Goal: Task Accomplishment & Management: Complete application form

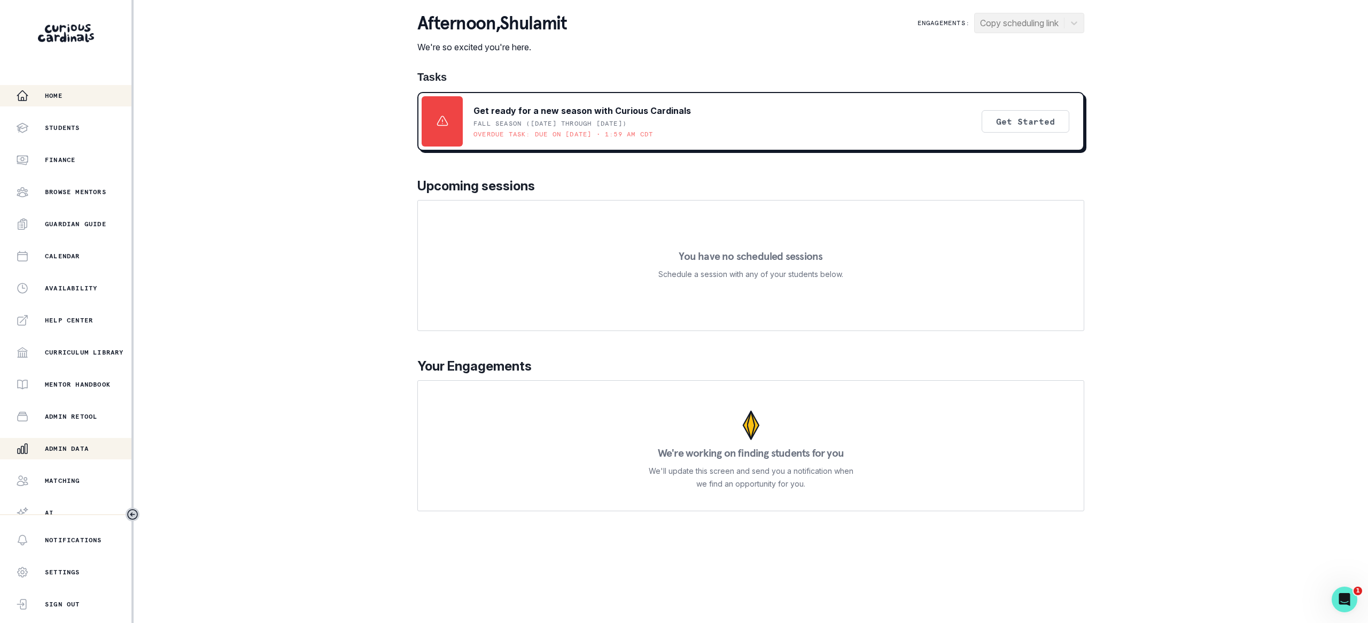
click at [80, 443] on div "Admin Data" at bounding box center [73, 448] width 115 height 13
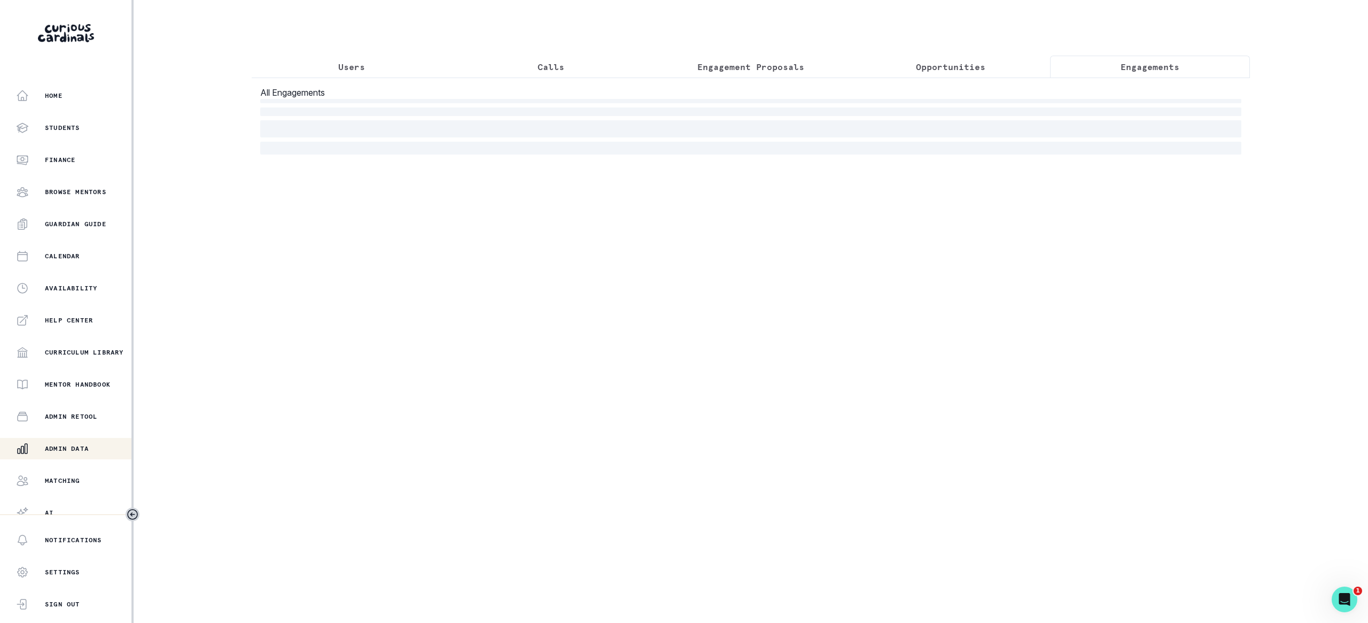
click at [1155, 72] on p "Engagements" at bounding box center [1150, 66] width 59 height 13
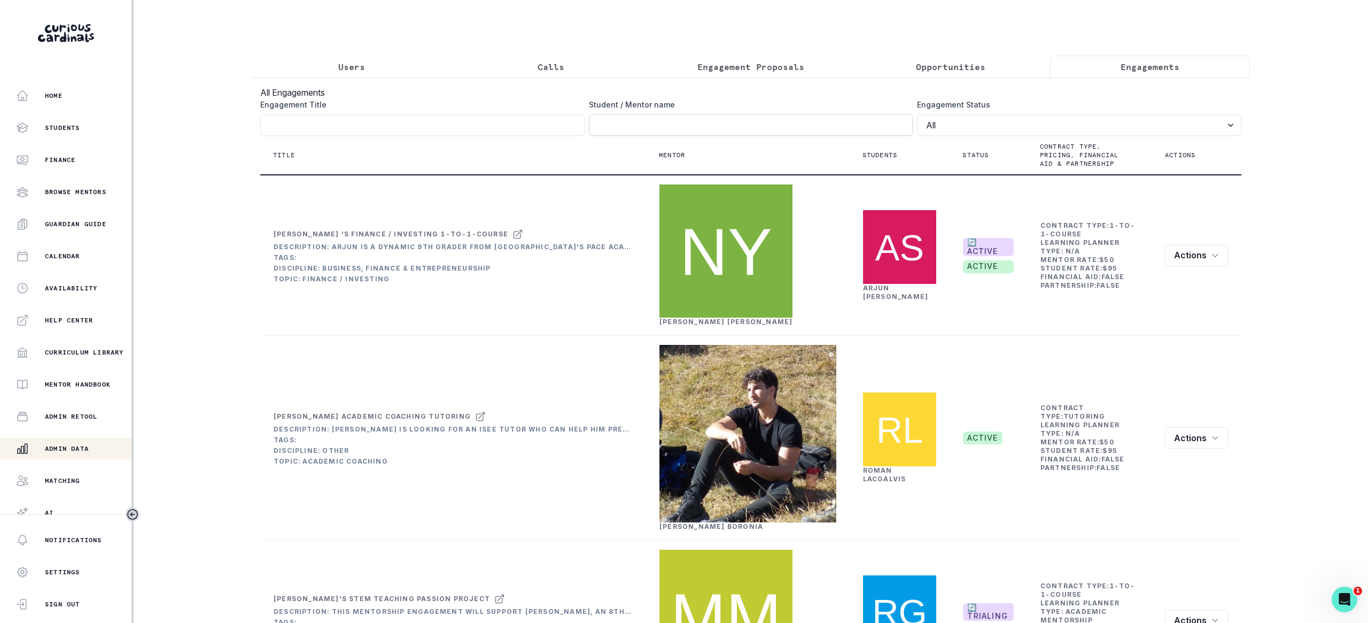
click at [812, 126] on input "Engagement Title" at bounding box center [751, 124] width 324 height 21
type input "milla"
click button "submit" at bounding box center [0, 0] width 0 height 0
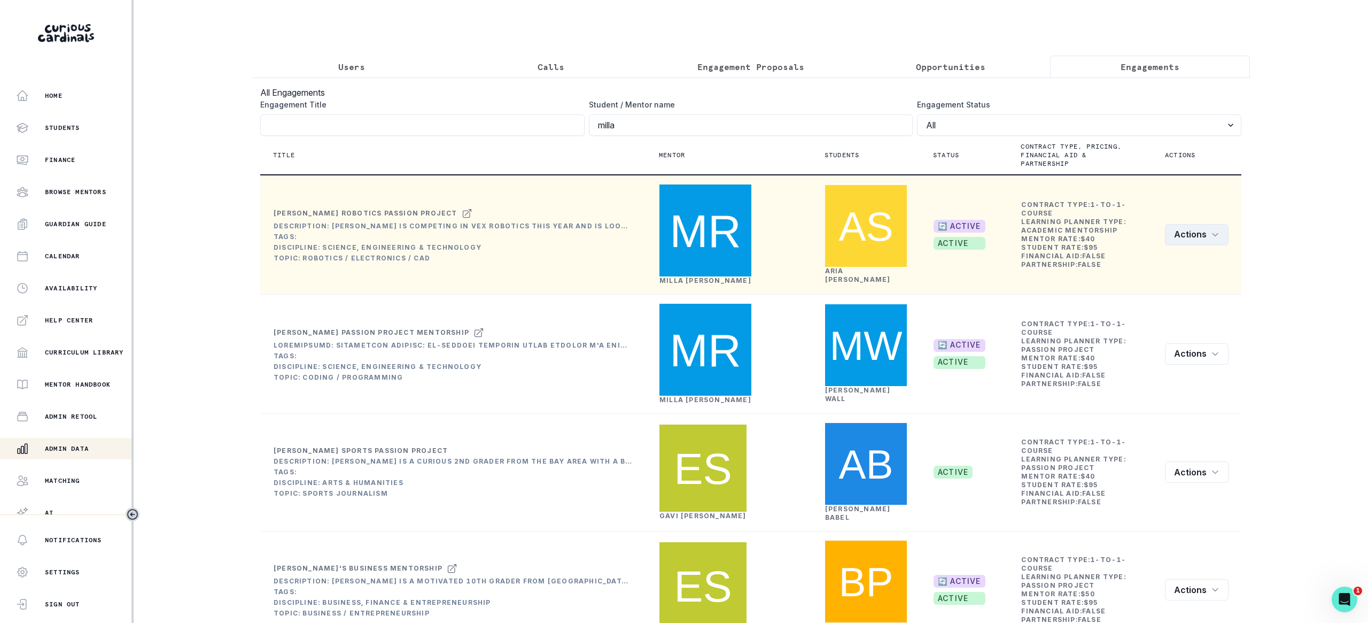
click at [1184, 224] on button "Actions" at bounding box center [1197, 234] width 64 height 21
click at [1187, 274] on button "Rematch" at bounding box center [1225, 273] width 119 height 17
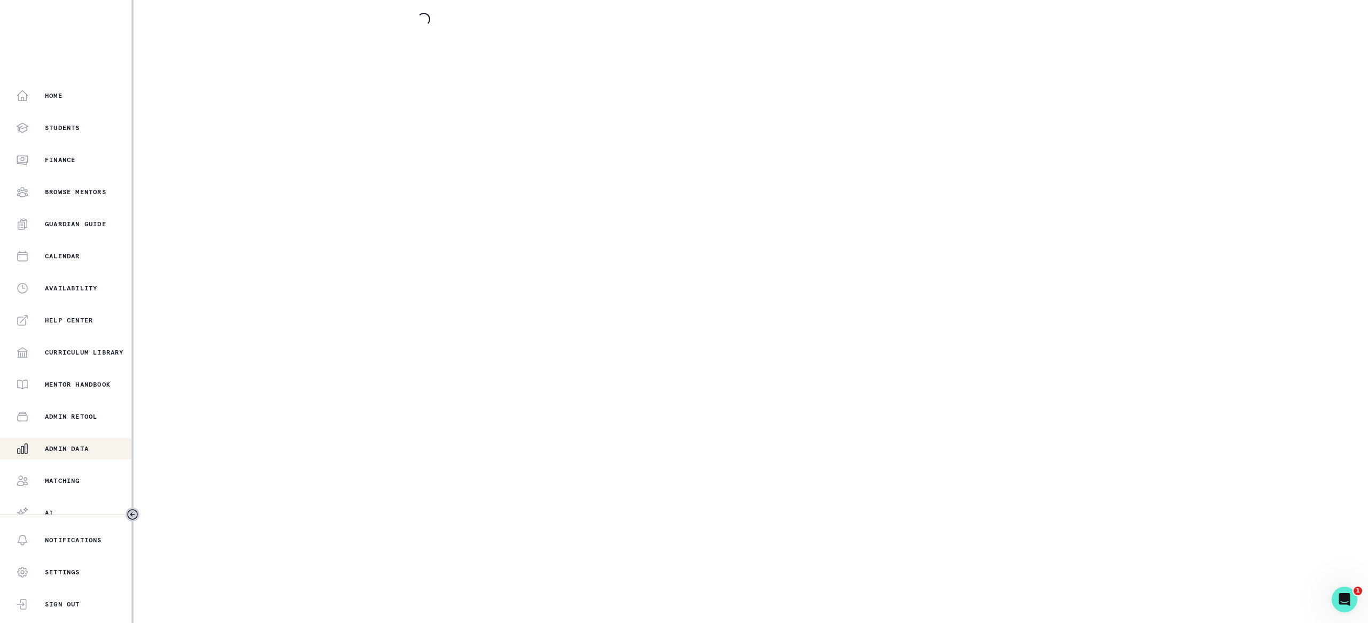
select select "2e0e0867-17d0-41a8-92b9-7b446b3bc83e"
select select "081c1729-1b6d-4ee4-bef9-d4d1315783fb"
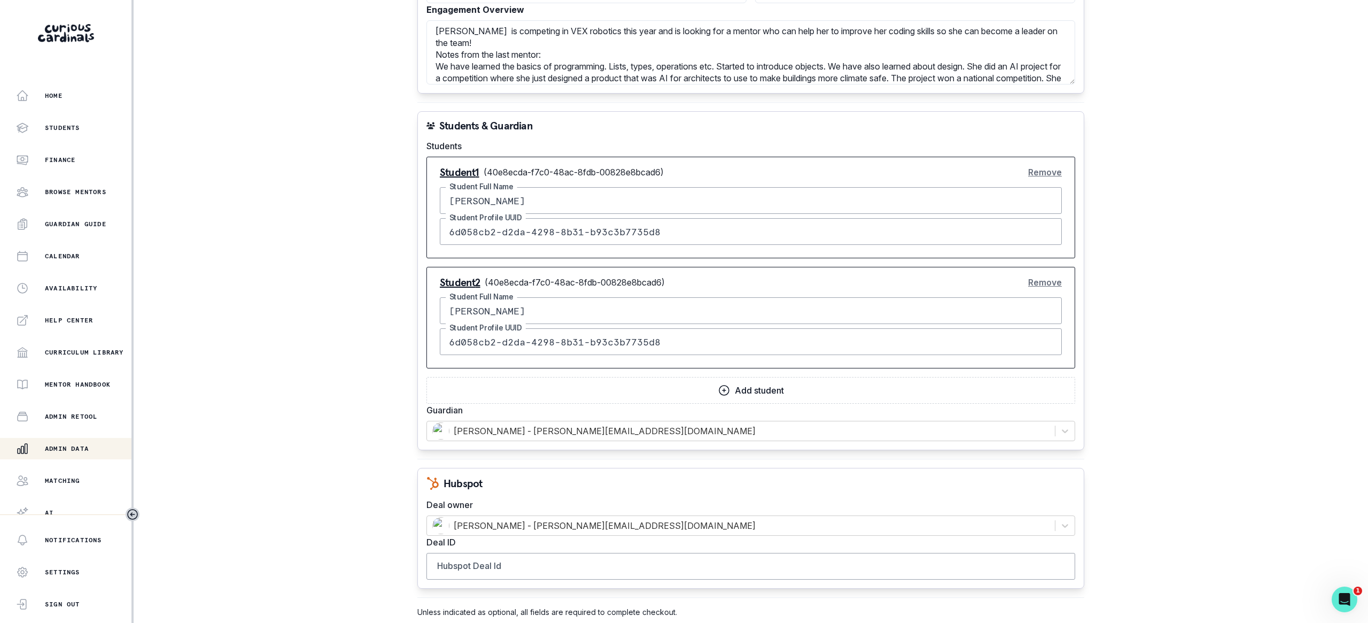
scroll to position [578, 0]
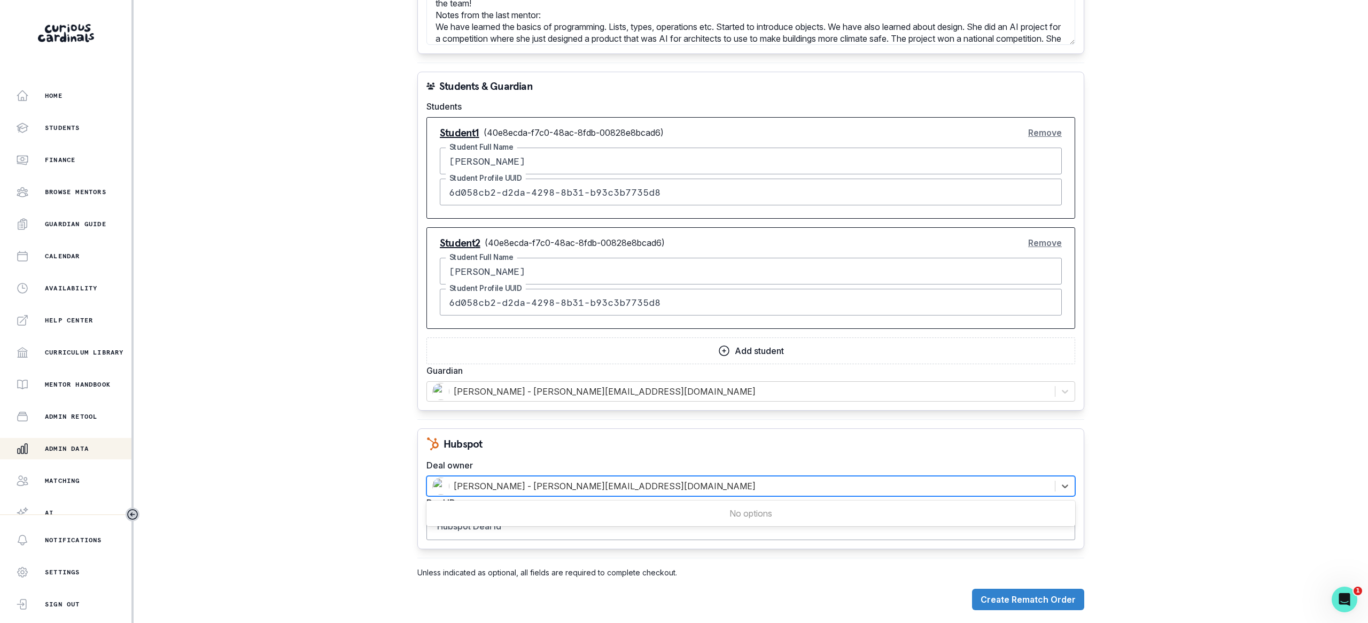
click at [544, 478] on div at bounding box center [740, 485] width 617 height 15
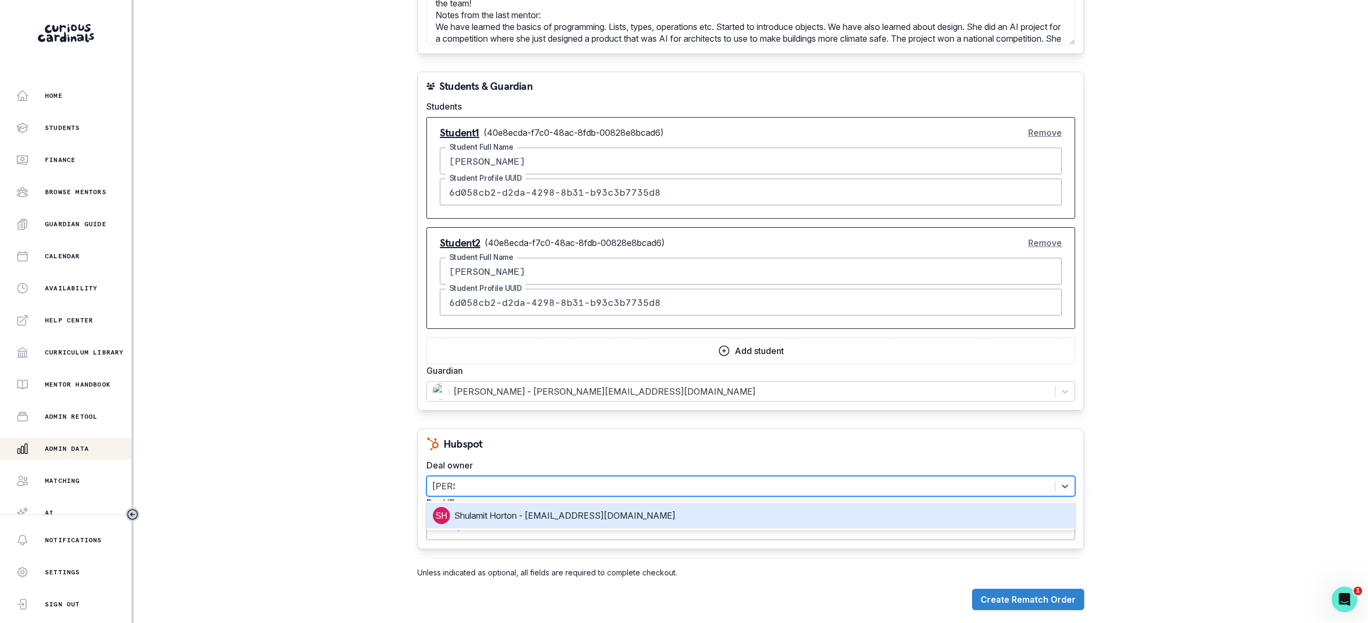
type input "[PERSON_NAME]"
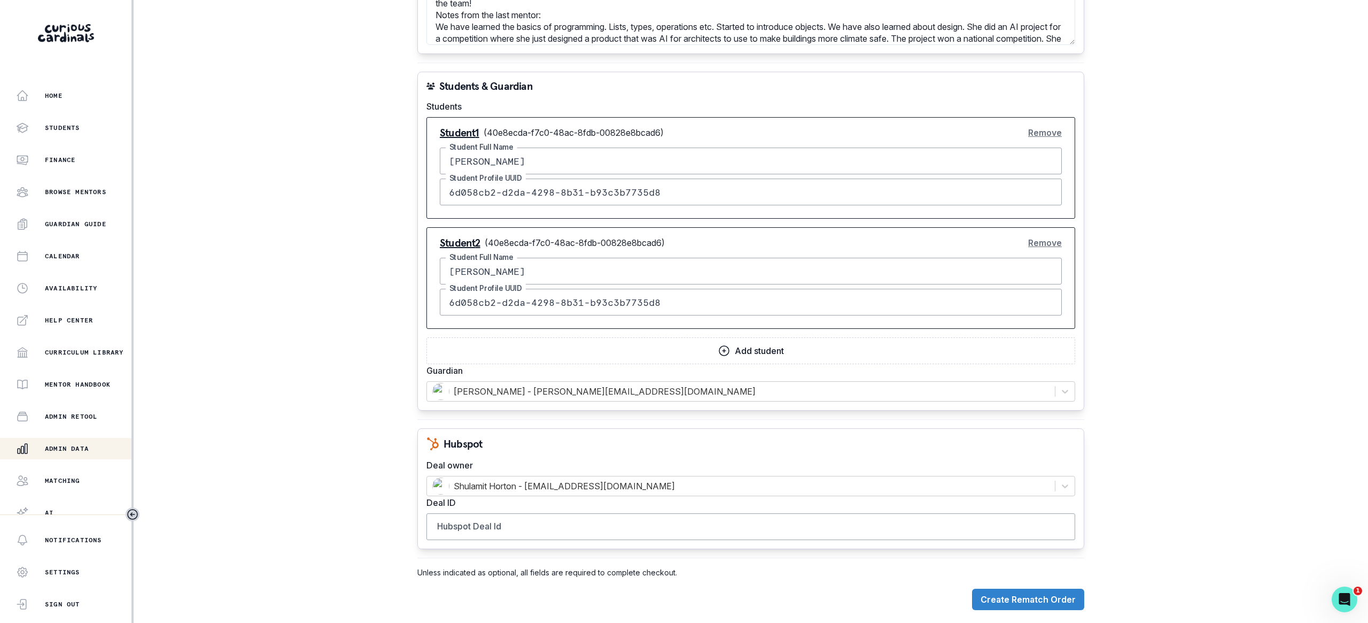
click at [1040, 234] on button "Remove" at bounding box center [1045, 242] width 34 height 21
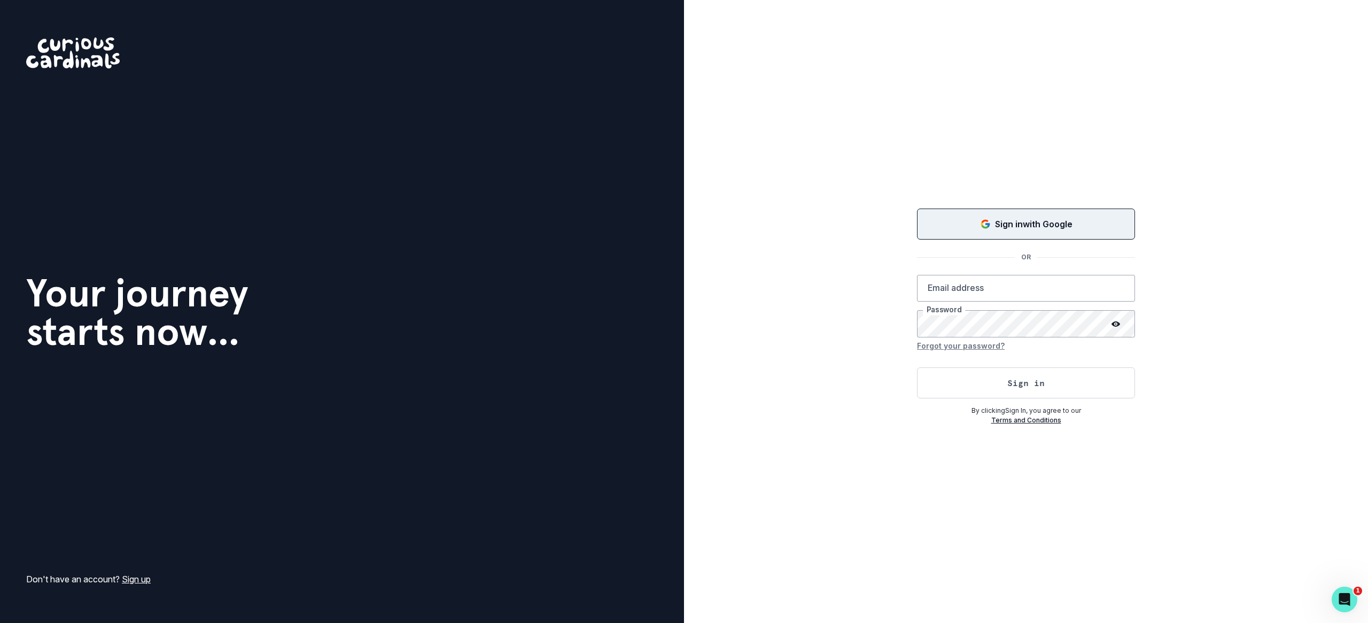
click at [1040, 233] on button "Sign in with Google" at bounding box center [1026, 223] width 218 height 31
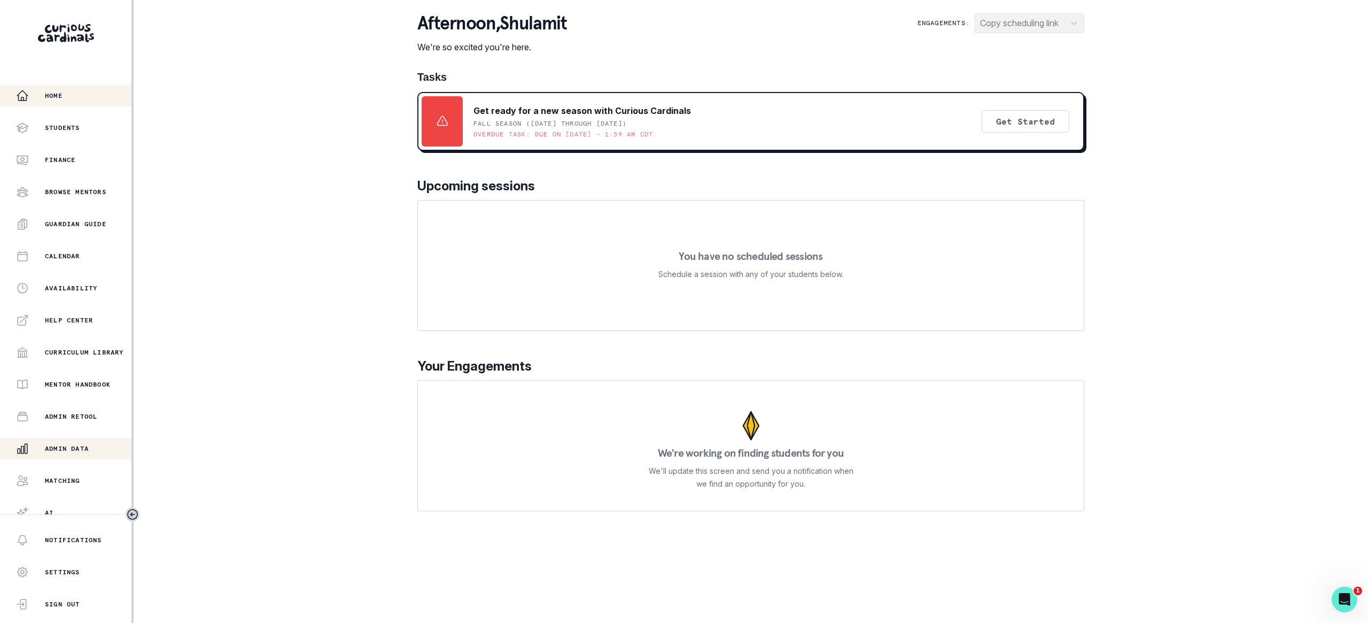
click at [83, 454] on div "Admin Data" at bounding box center [73, 448] width 115 height 13
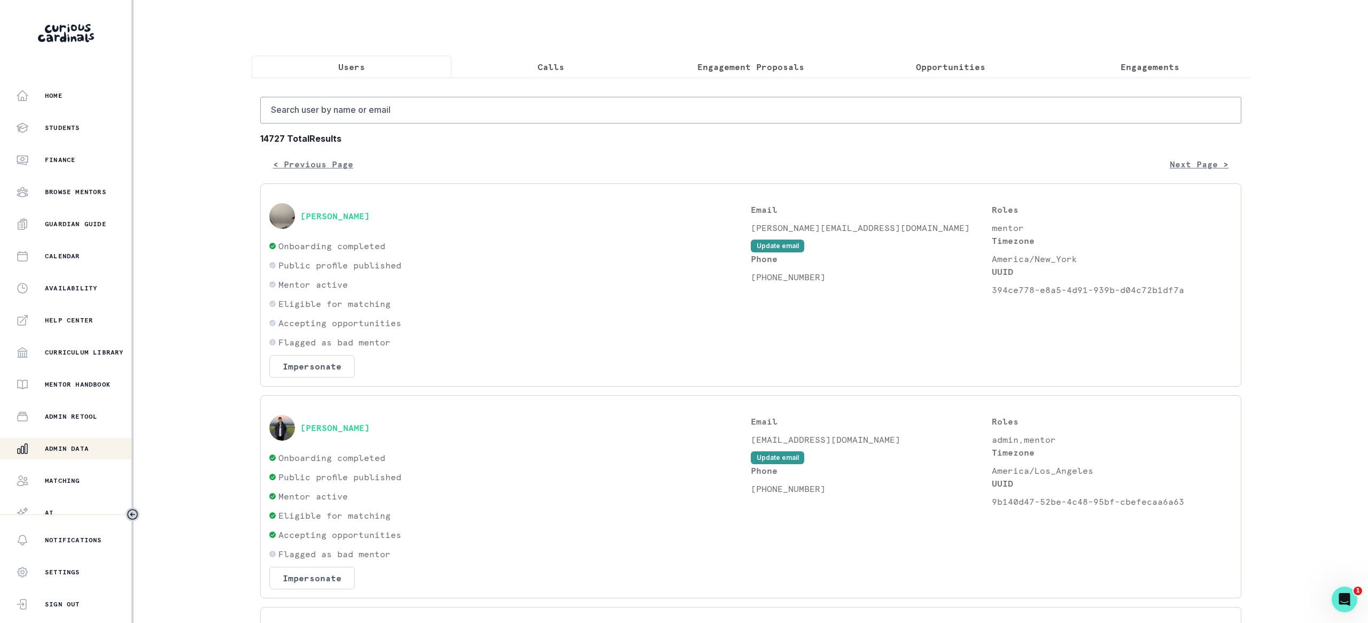
click at [1112, 75] on button "Engagements" at bounding box center [1150, 67] width 200 height 22
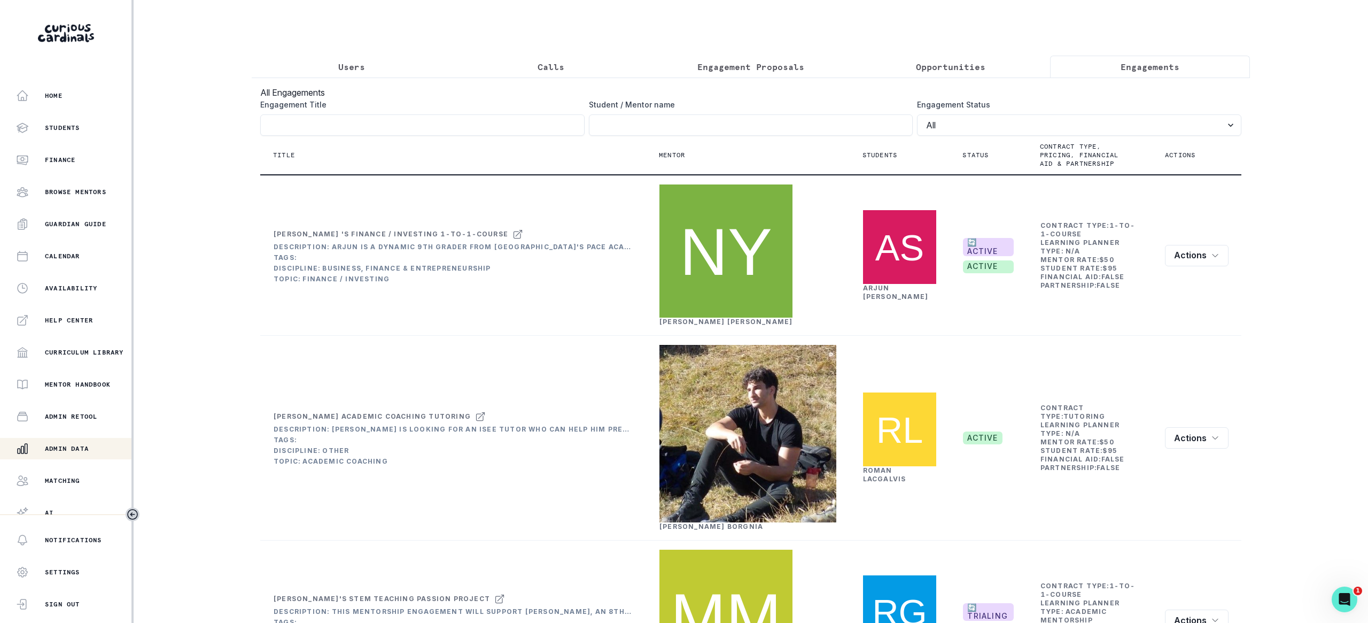
click at [850, 136] on th "Mentor" at bounding box center [748, 155] width 204 height 39
type input "milla"
click button "submit" at bounding box center [0, 0] width 0 height 0
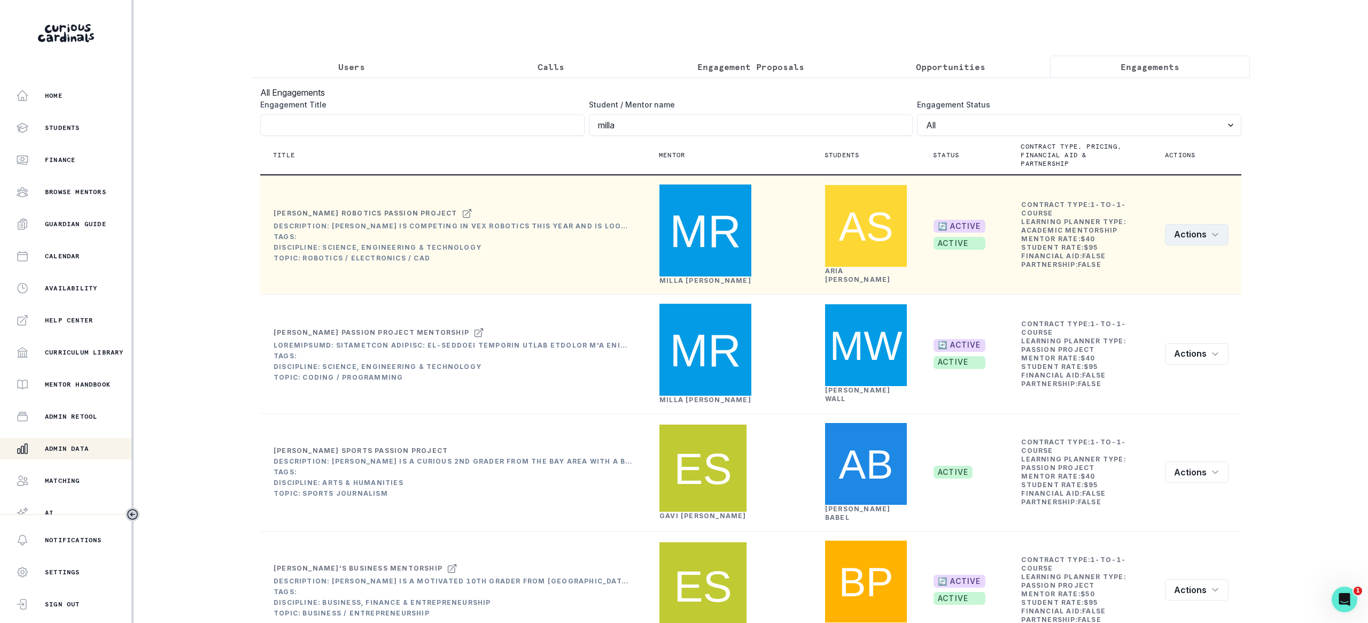
click at [1175, 224] on button "Actions" at bounding box center [1197, 234] width 64 height 21
click at [1189, 273] on button "Rematch" at bounding box center [1225, 273] width 119 height 17
select select "2e0e0867-17d0-41a8-92b9-7b446b3bc83e"
select select "081c1729-1b6d-4ee4-bef9-d4d1315783fb"
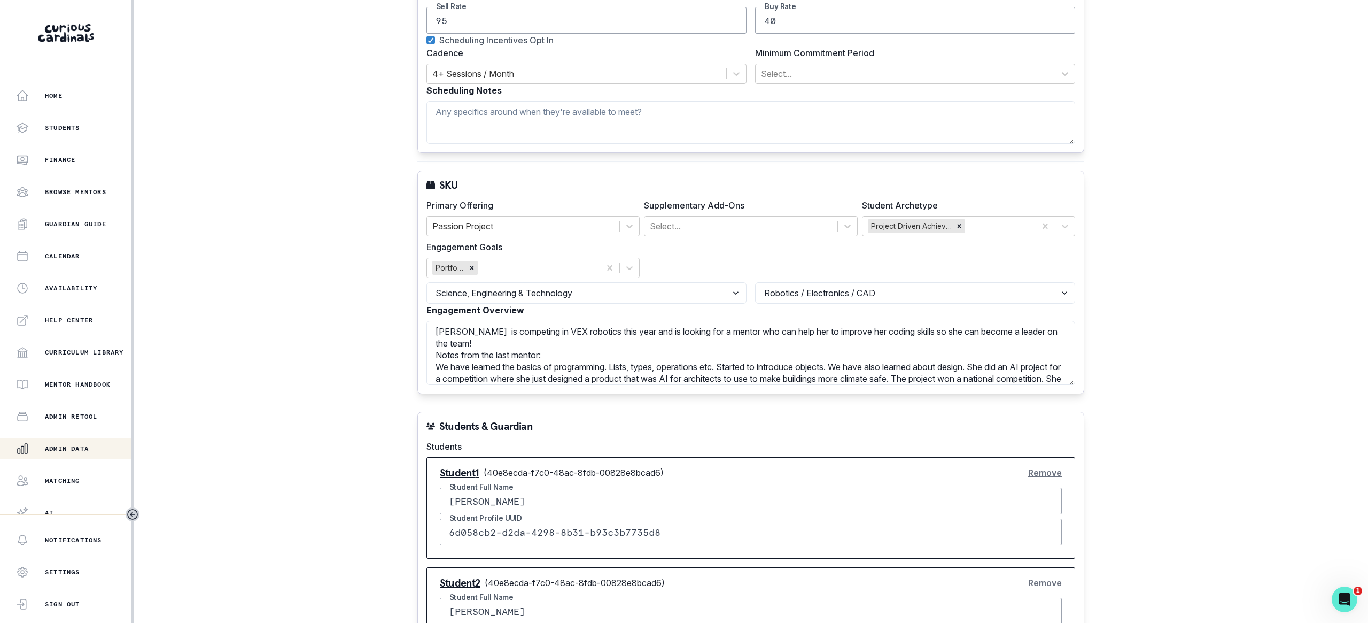
scroll to position [578, 0]
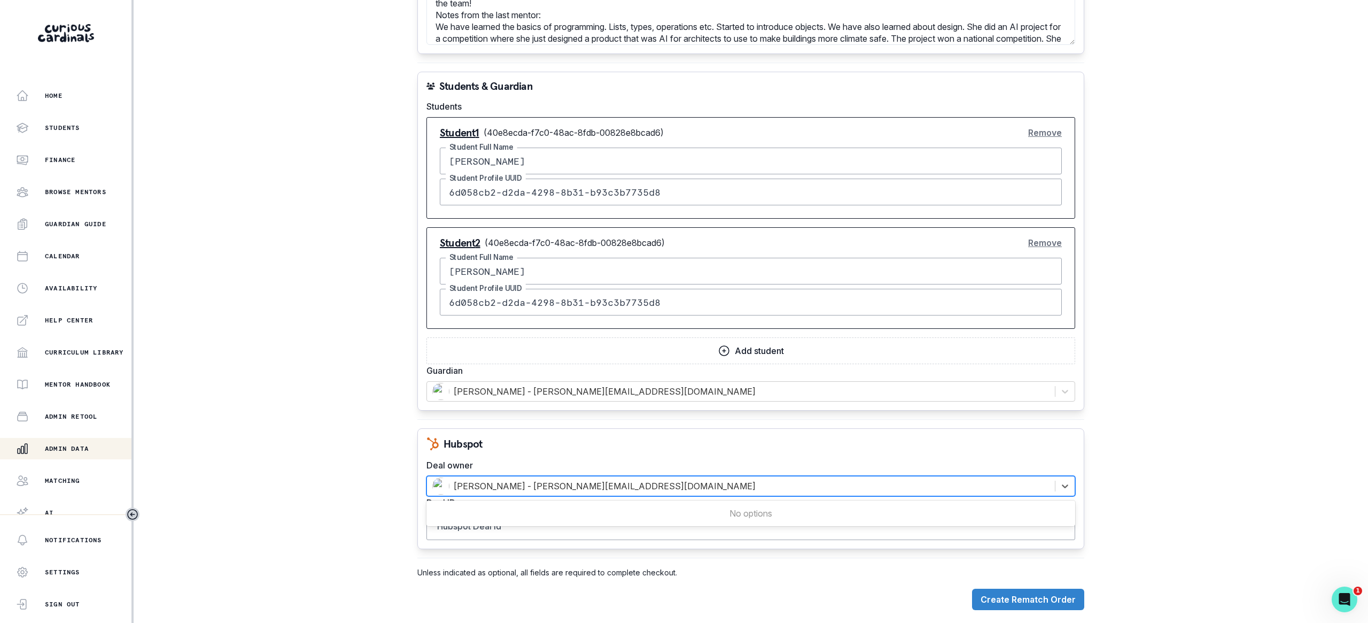
click at [590, 491] on div at bounding box center [740, 485] width 617 height 15
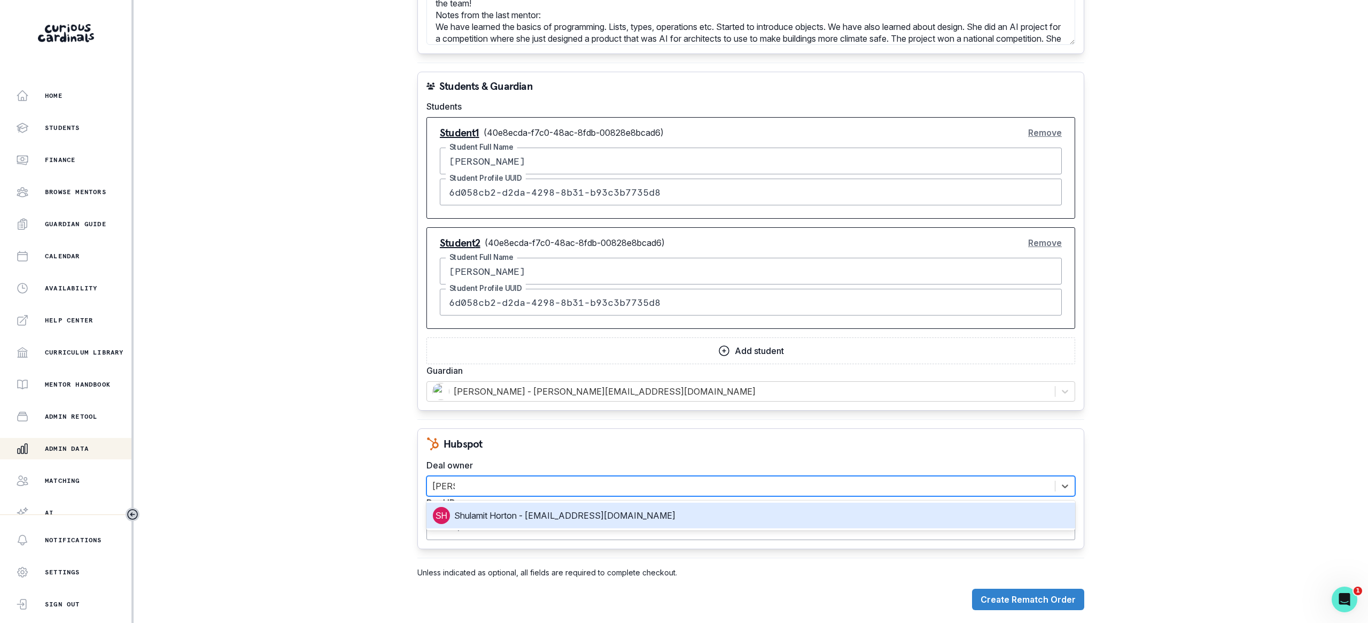
type input "[PERSON_NAME]"
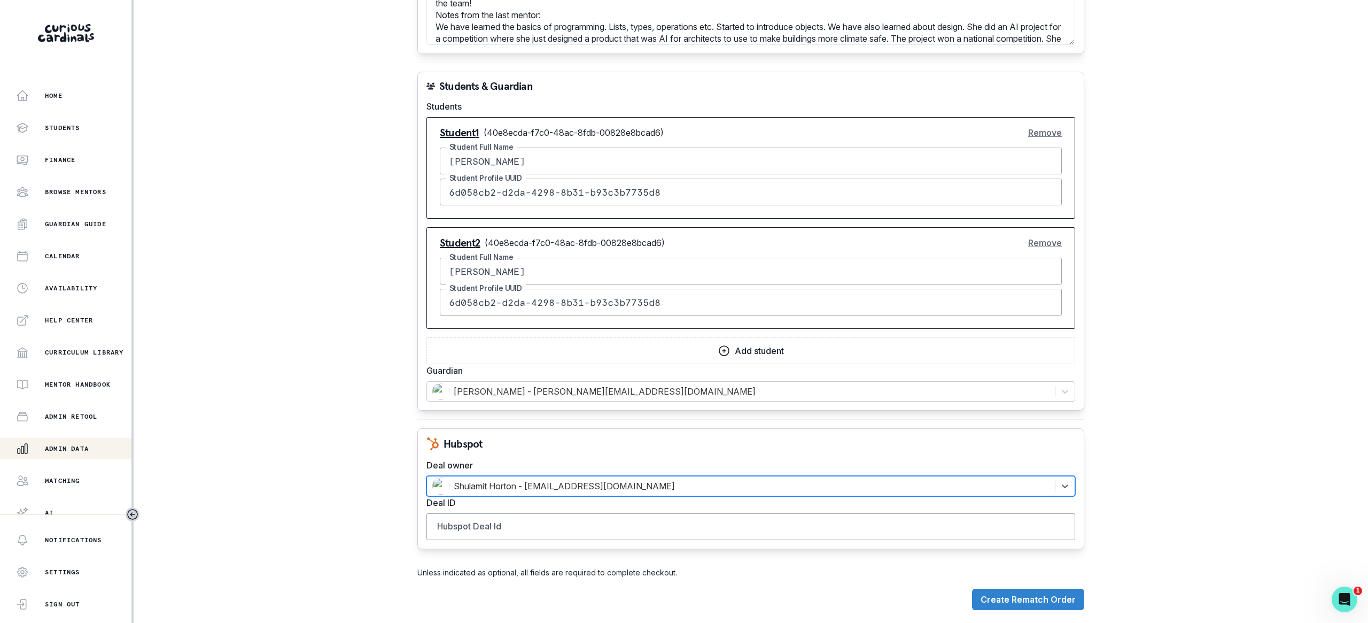
click at [1054, 235] on button "Remove" at bounding box center [1045, 242] width 34 height 21
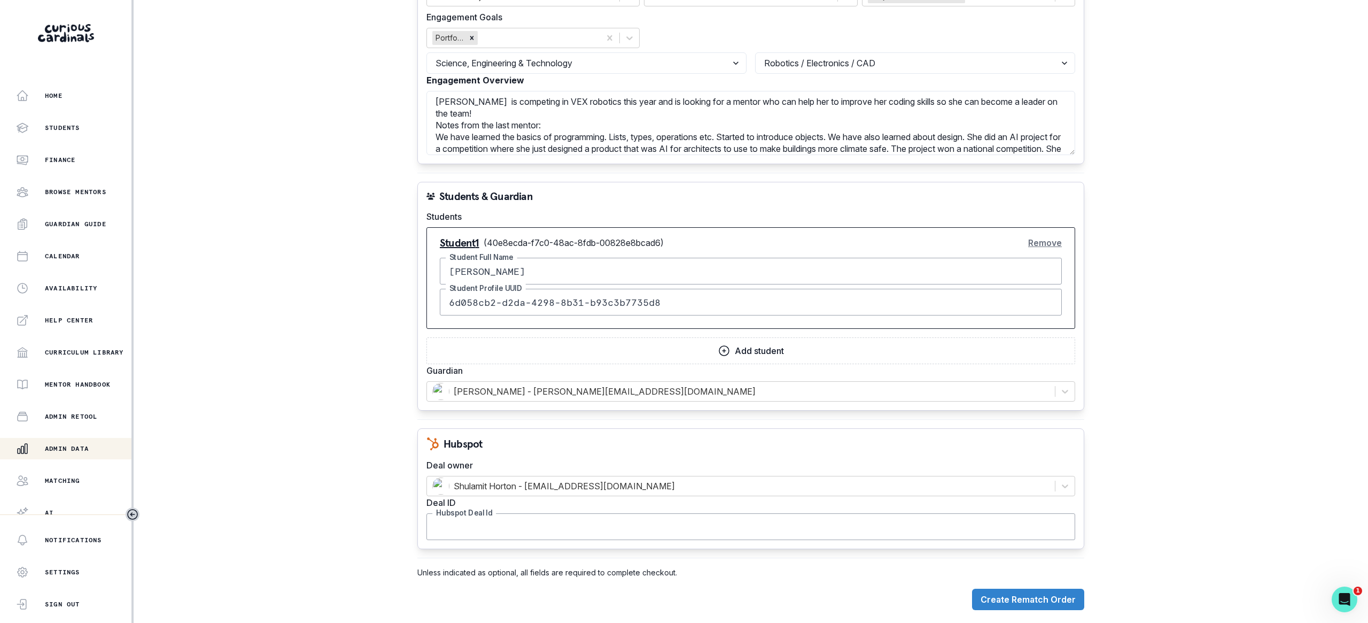
click at [771, 522] on input "Hubspot Deal Id" at bounding box center [751, 526] width 649 height 27
paste input "42100194314"
type input "42100194314"
click at [1025, 589] on button "Create Rematch Order" at bounding box center [1028, 599] width 112 height 21
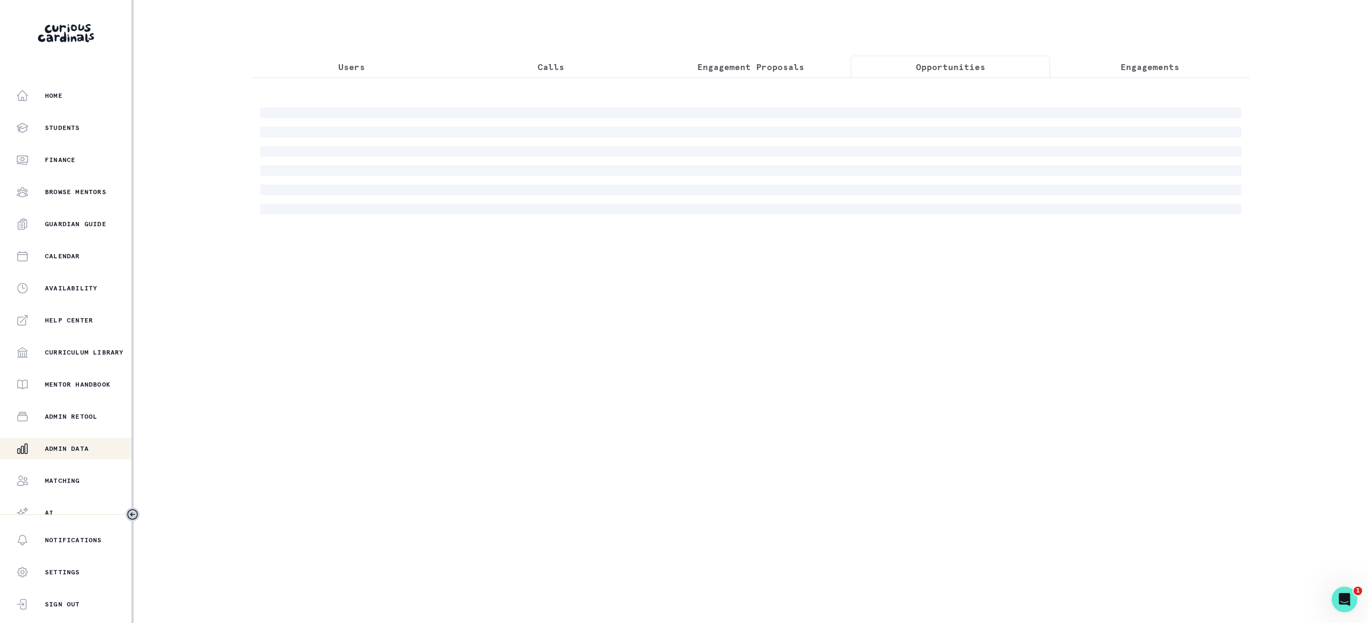
click at [963, 60] on p "Opportunities" at bounding box center [950, 66] width 69 height 13
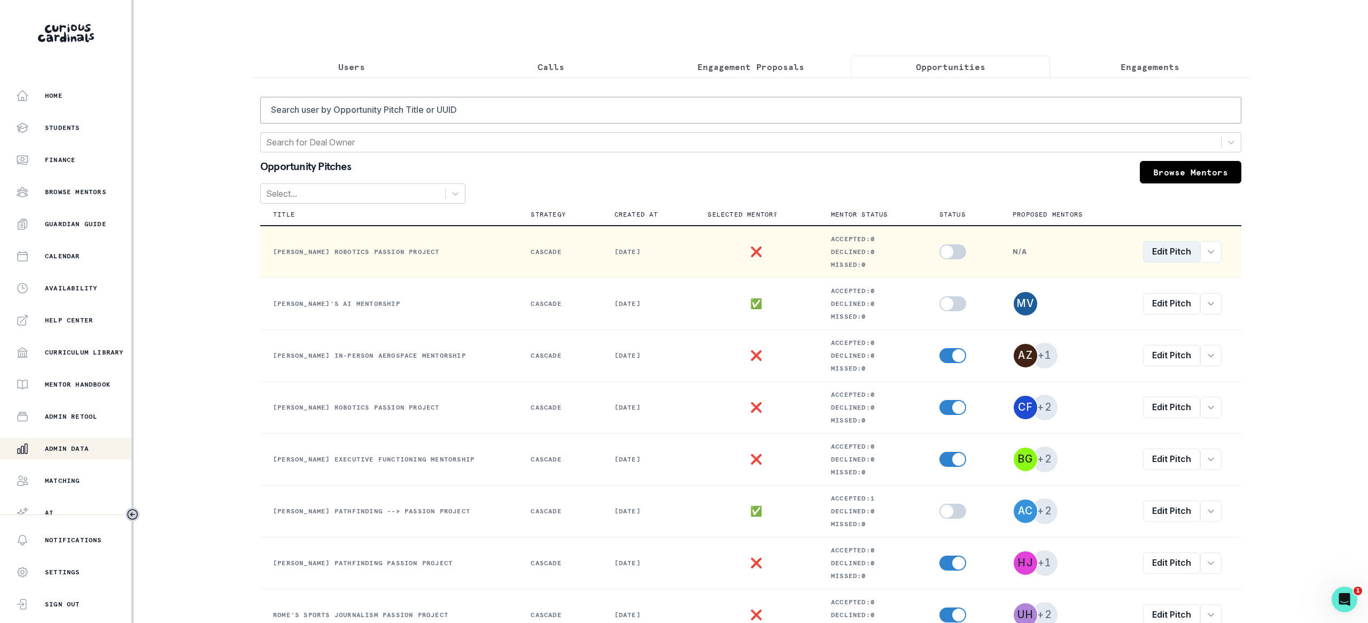
click at [1165, 248] on link "Edit Pitch" at bounding box center [1171, 251] width 57 height 21
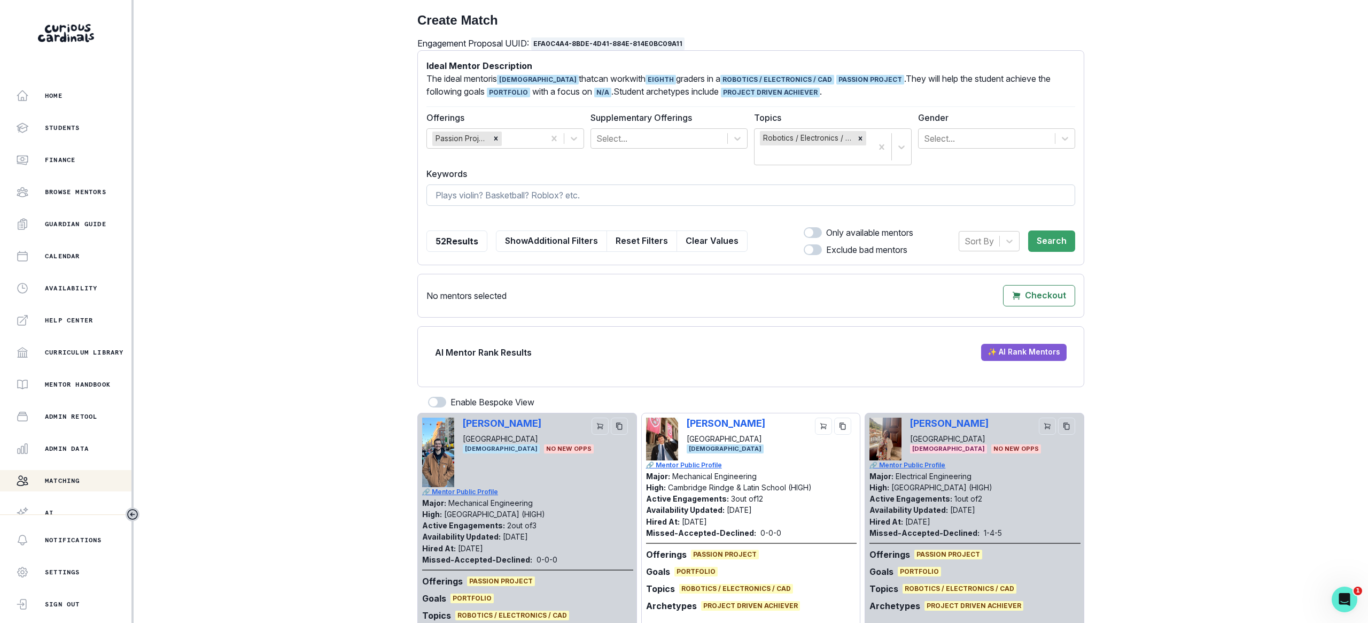
click at [535, 200] on input at bounding box center [751, 194] width 649 height 21
paste input "[PERSON_NAME]"
type input "[PERSON_NAME]"
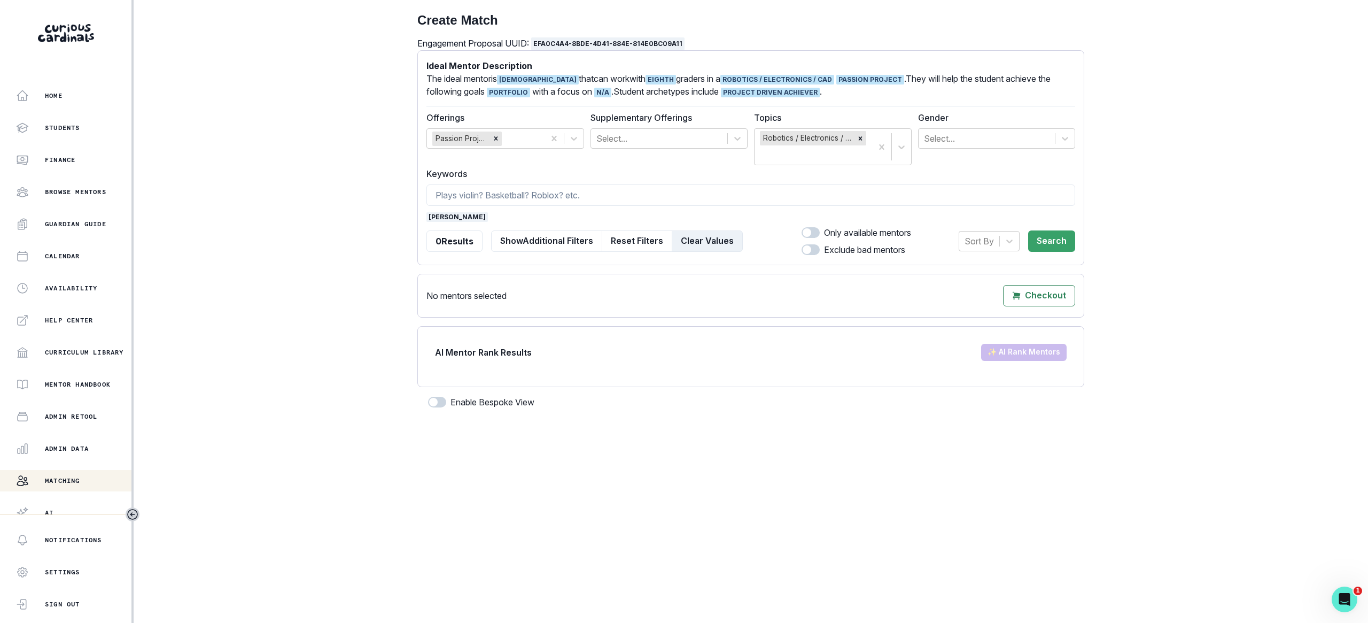
click at [693, 231] on button "Clear Values" at bounding box center [707, 240] width 71 height 21
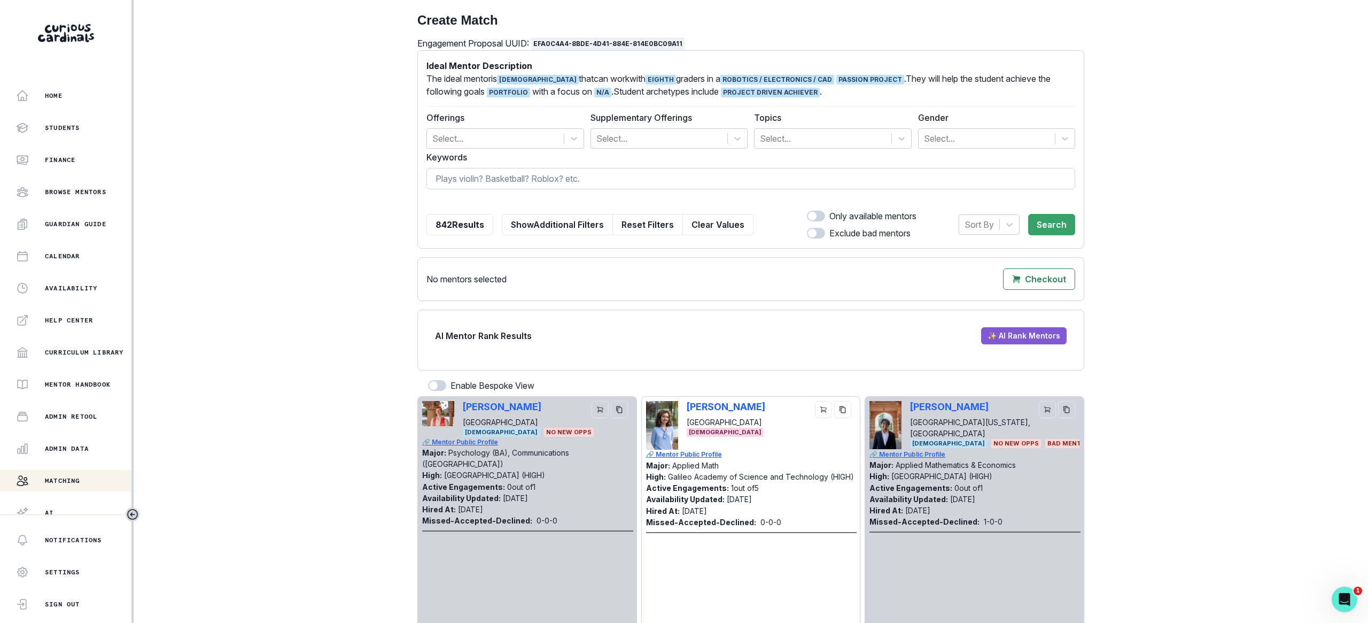
click at [696, 174] on input at bounding box center [751, 178] width 649 height 21
paste input "[PERSON_NAME]"
type input "[PERSON_NAME]"
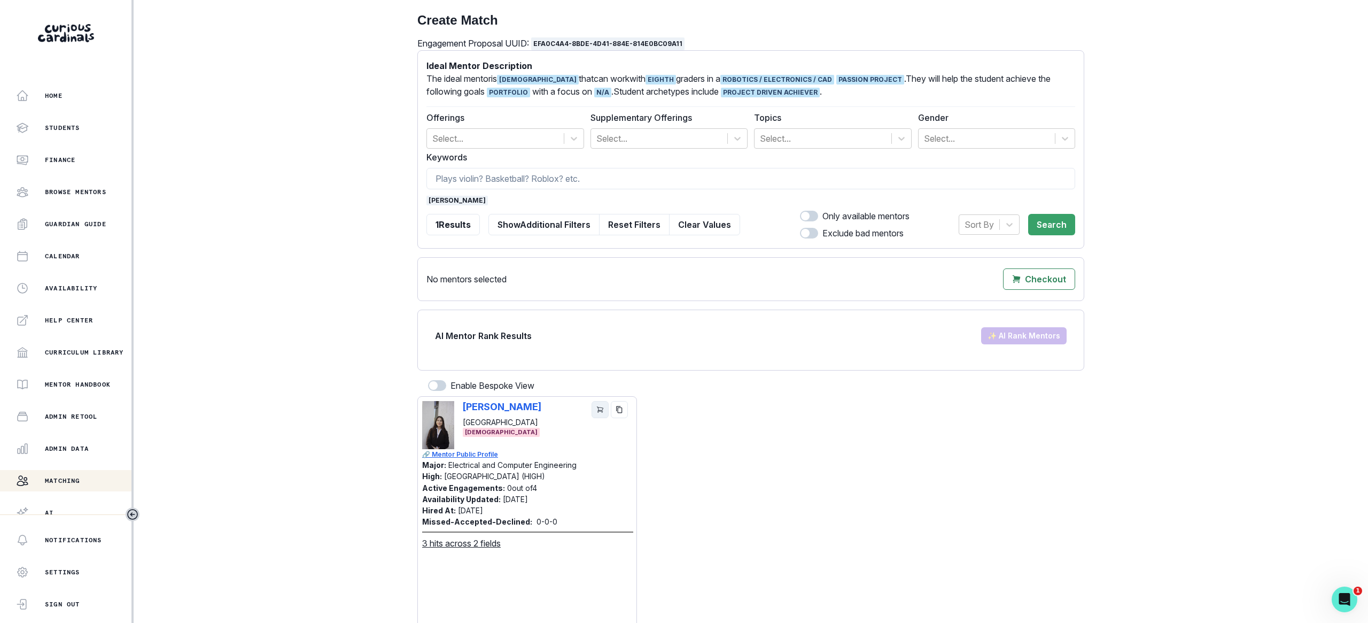
click at [601, 409] on icon "cart" at bounding box center [600, 410] width 6 height 6
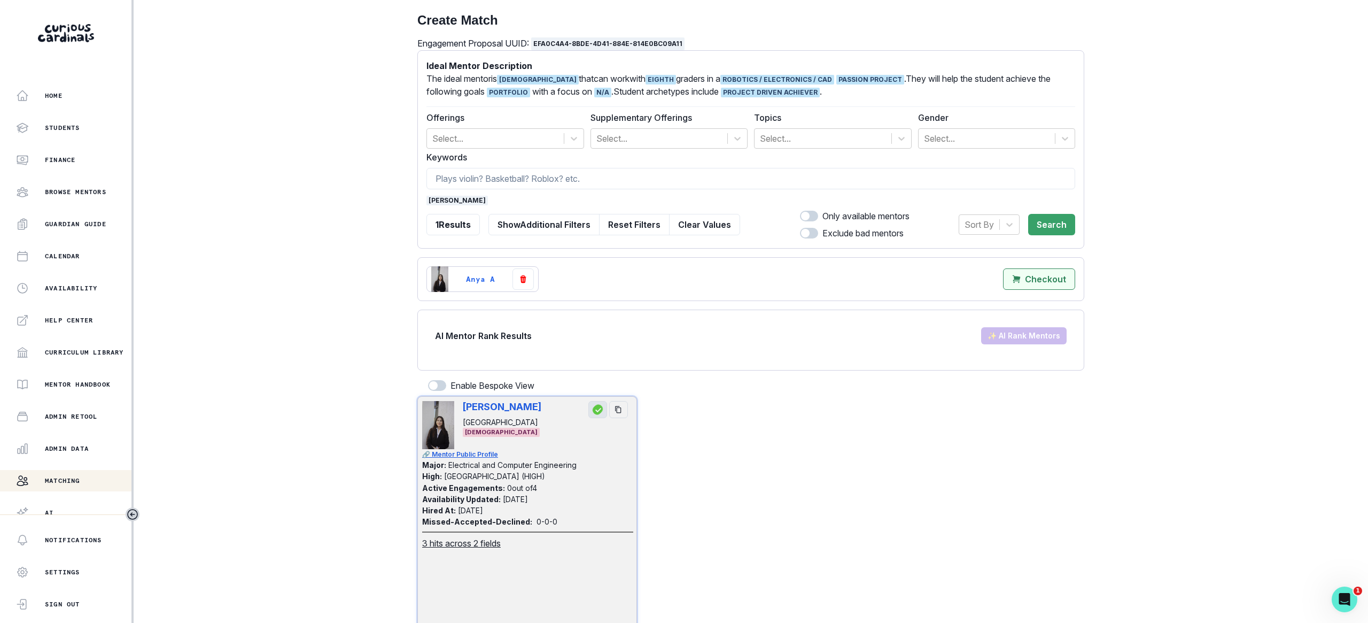
click at [1024, 280] on mentors"] "Checkout" at bounding box center [1039, 278] width 72 height 21
select select "CASCADE"
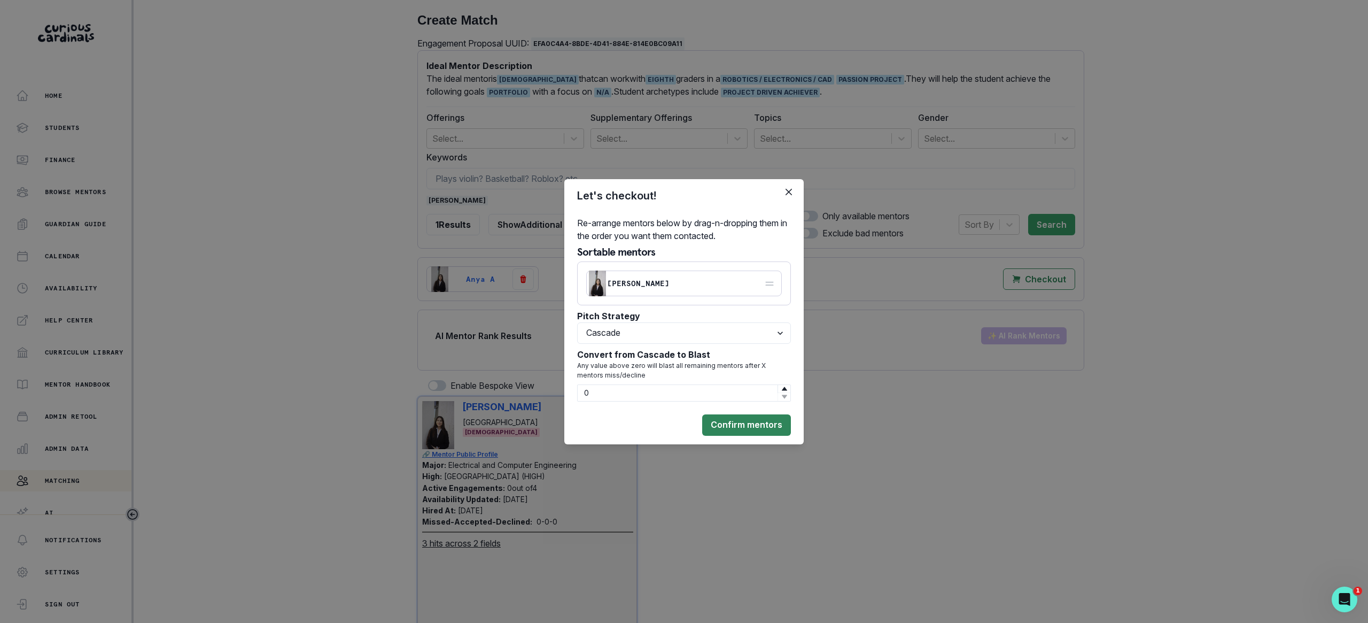
click at [720, 425] on button "Confirm mentors" at bounding box center [746, 424] width 89 height 21
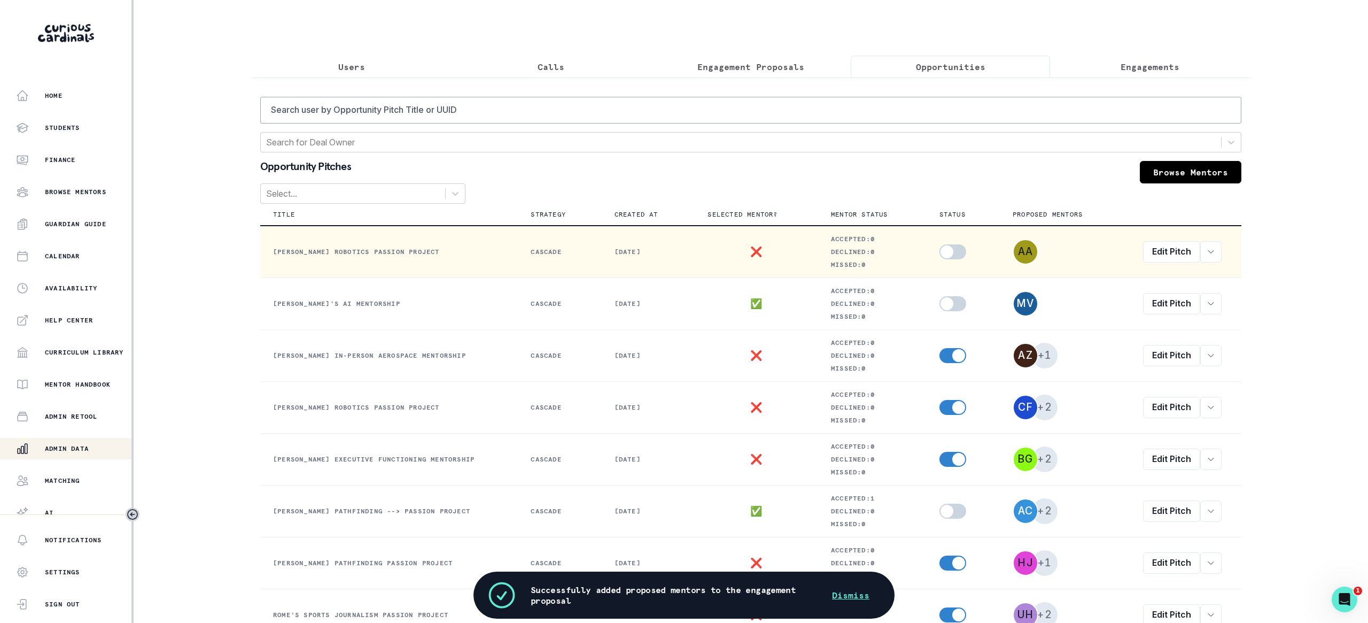
click at [954, 256] on span at bounding box center [947, 251] width 13 height 13
click at [940, 244] on input "checkbox" at bounding box center [939, 244] width 1 height 1
checkbox input "true"
